Goal: Find specific page/section: Find specific page/section

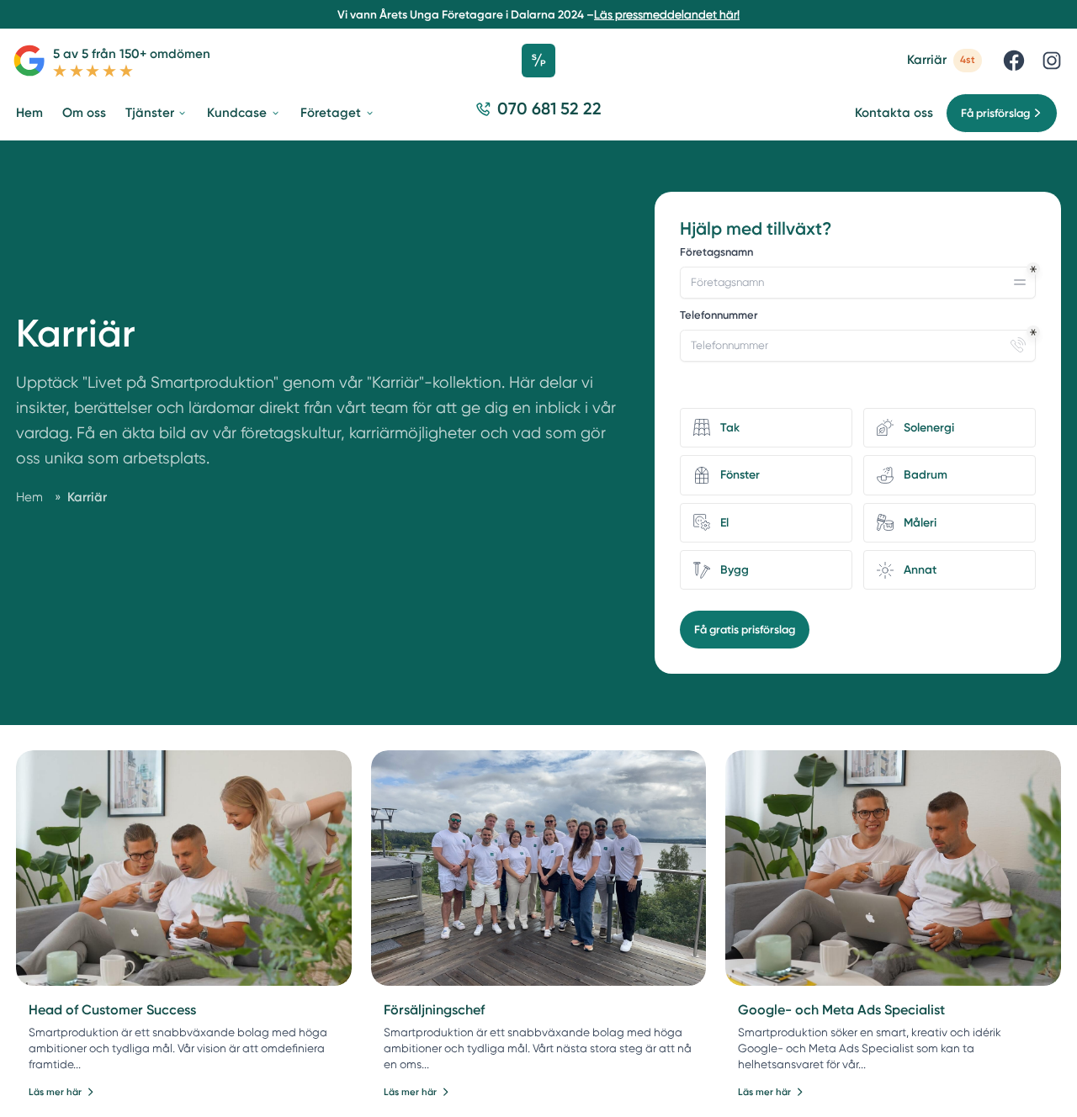
click at [519, 476] on p "Upptäck "Livet på Smartproduktion" genom vår "Karriär"-kollektion. Här delar vi…" at bounding box center [316, 424] width 600 height 109
click at [479, 439] on p "Upptäck "Livet på Smartproduktion" genom vår "Karriär"-kollektion. Här delar vi…" at bounding box center [316, 424] width 600 height 109
click at [507, 435] on p "Upptäck "Livet på Smartproduktion" genom vår "Karriär"-kollektion. Här delar vi…" at bounding box center [316, 424] width 600 height 109
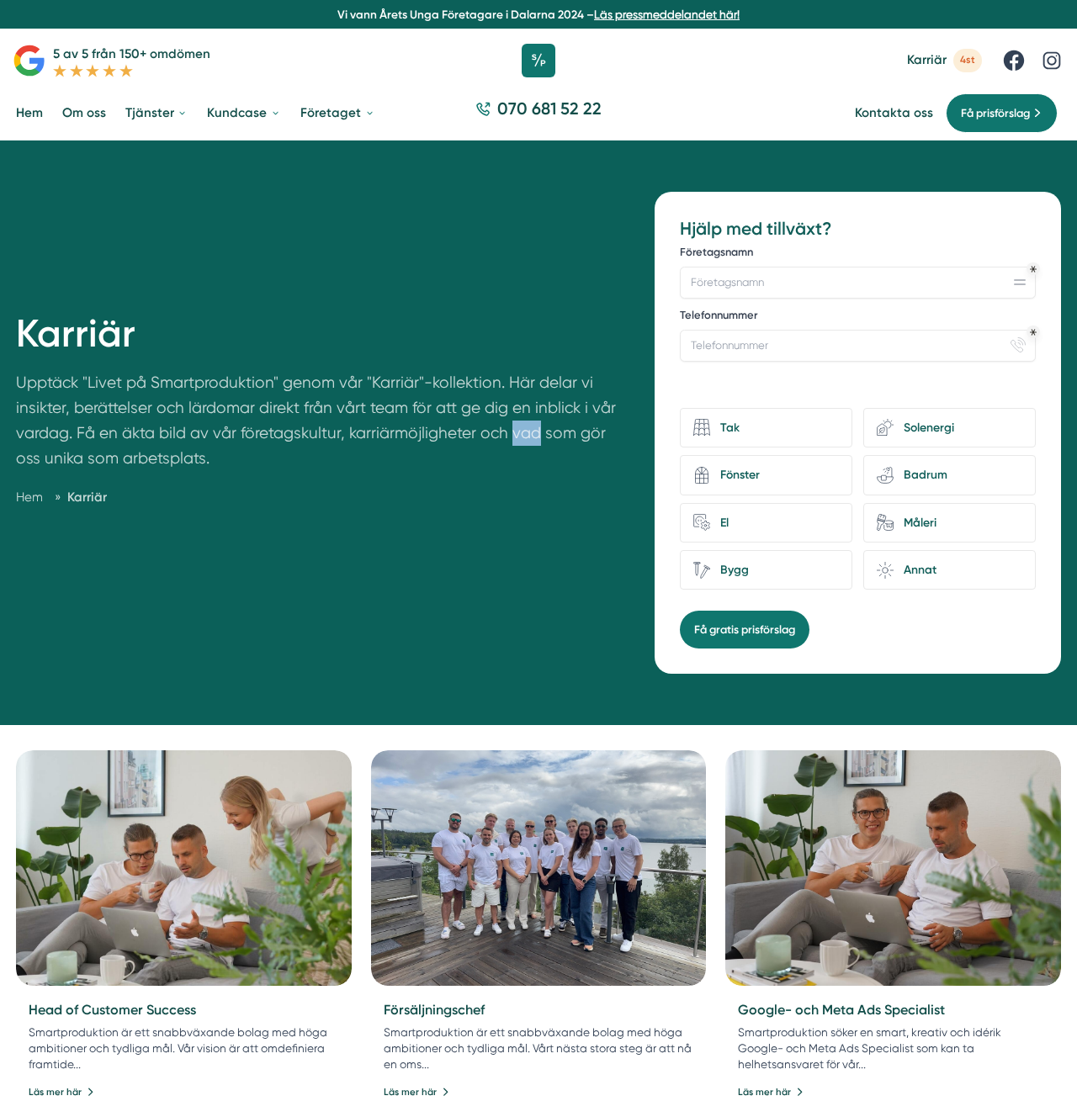
click at [507, 435] on p "Upptäck "Livet på Smartproduktion" genom vår "Karriär"-kollektion. Här delar vi…" at bounding box center [316, 424] width 600 height 109
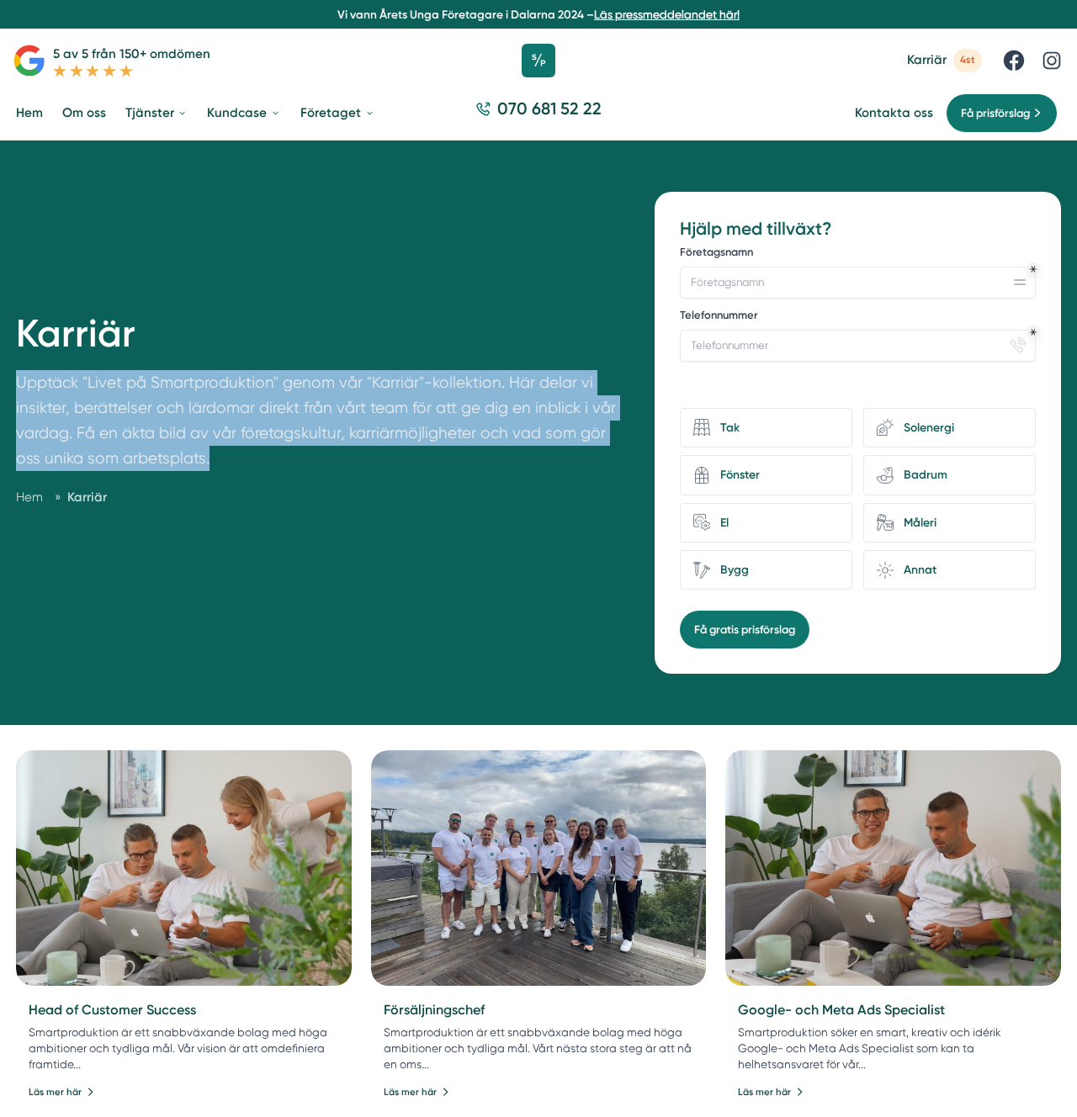
click at [507, 435] on p "Upptäck "Livet på Smartproduktion" genom vår "Karriär"-kollektion. Här delar vi…" at bounding box center [316, 424] width 600 height 109
